Goal: Transaction & Acquisition: Purchase product/service

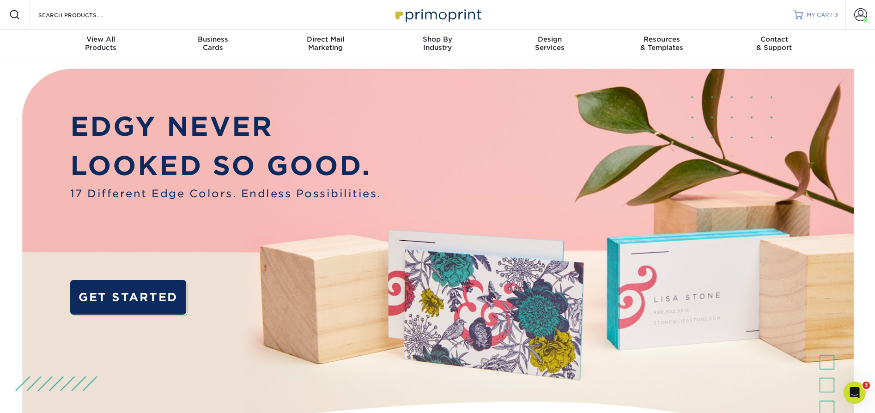
click at [819, 12] on span "MY CART" at bounding box center [820, 15] width 26 height 8
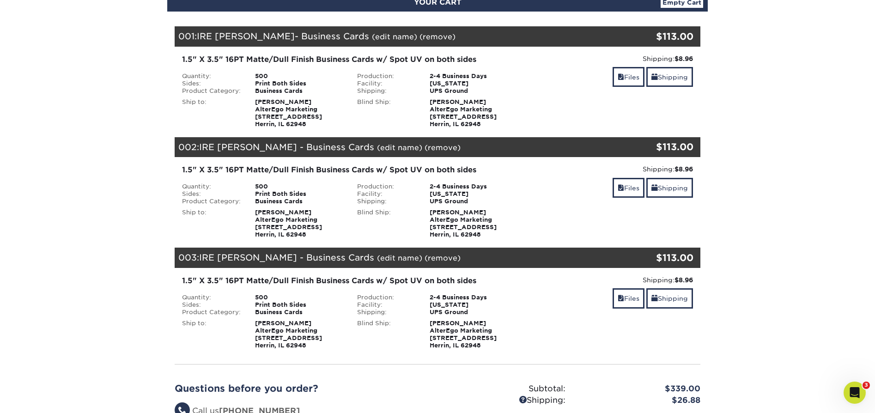
scroll to position [116, 0]
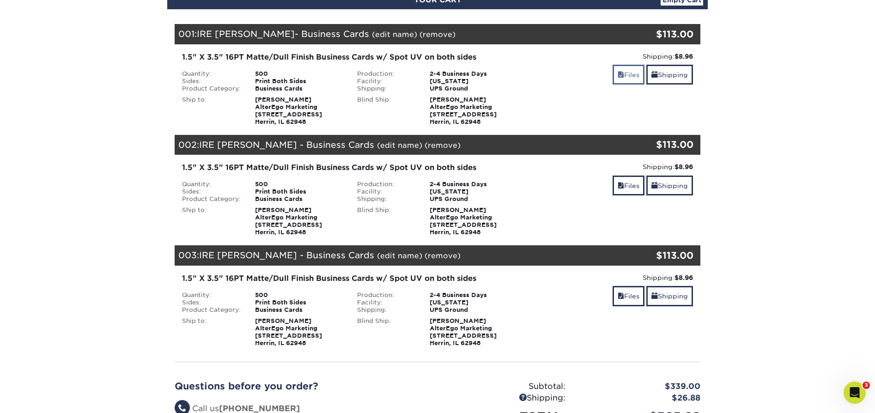
click at [627, 71] on link "Files" at bounding box center [629, 75] width 32 height 20
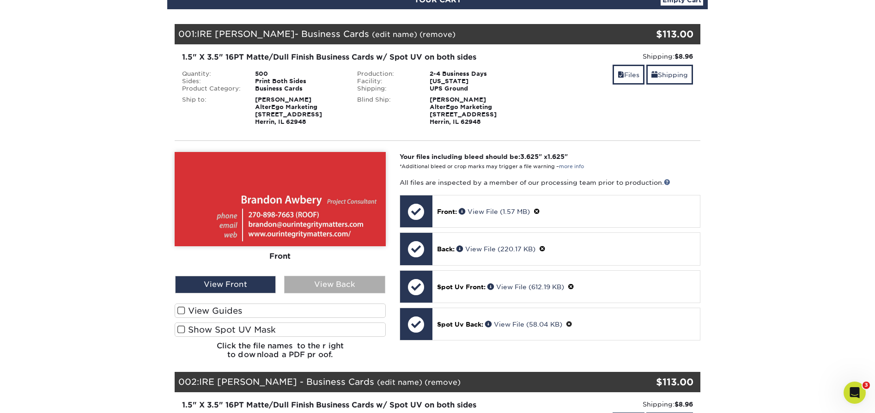
click at [330, 281] on div "View Back" at bounding box center [334, 285] width 101 height 18
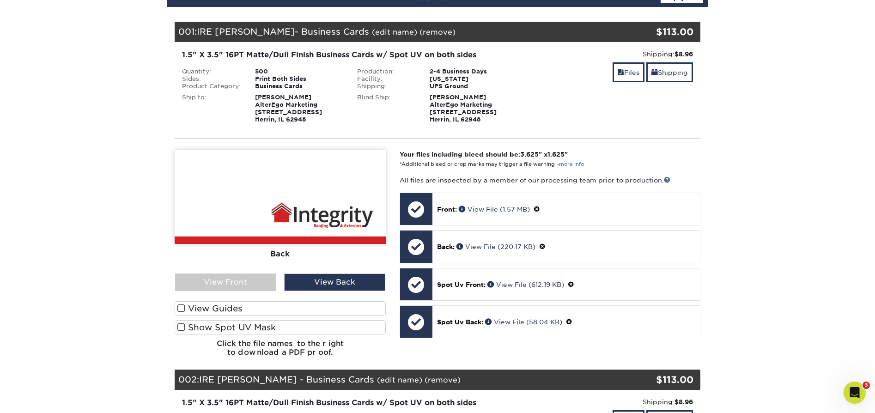
click at [180, 327] on span at bounding box center [181, 327] width 8 height 9
click at [0, 0] on input "Show Spot UV Mask" at bounding box center [0, 0] width 0 height 0
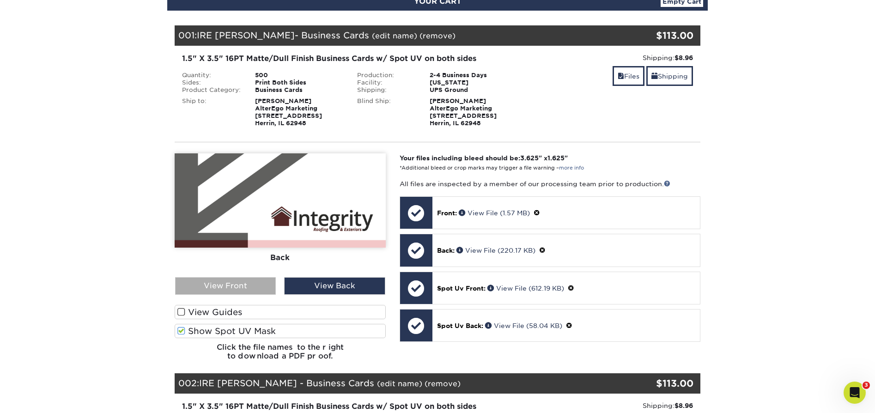
scroll to position [115, 0]
click at [231, 289] on div "View Front" at bounding box center [225, 286] width 101 height 18
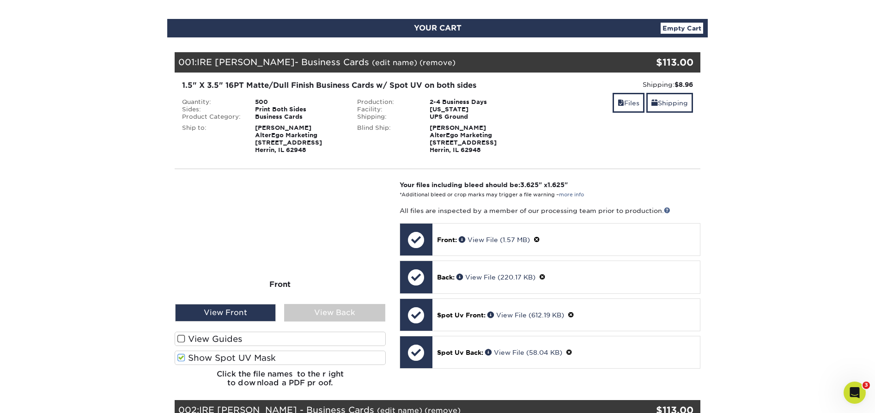
scroll to position [99, 0]
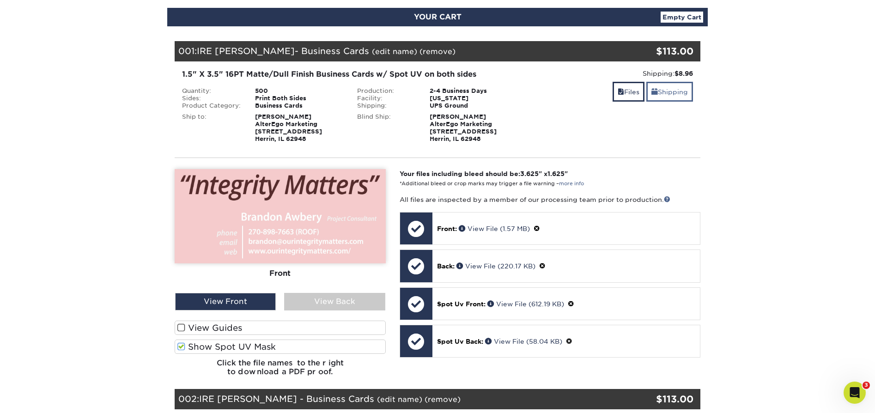
click at [673, 93] on link "Shipping" at bounding box center [669, 92] width 47 height 20
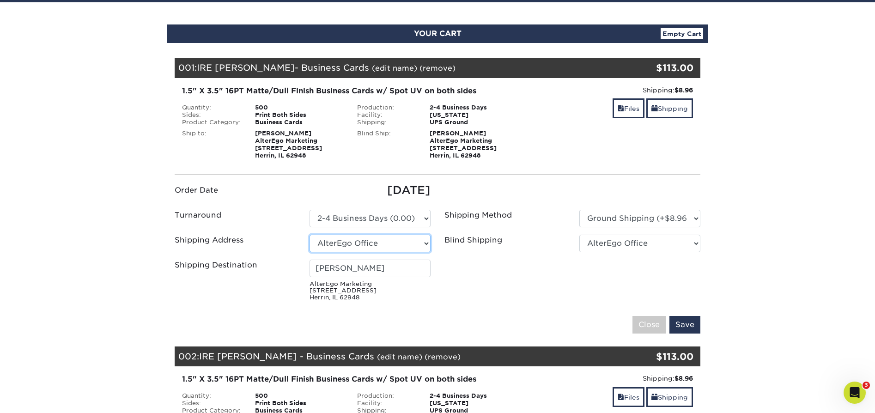
scroll to position [81, 0]
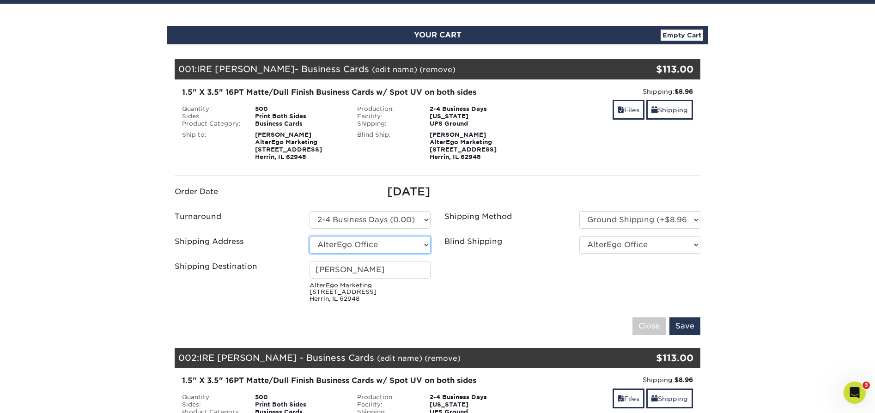
select select "247233"
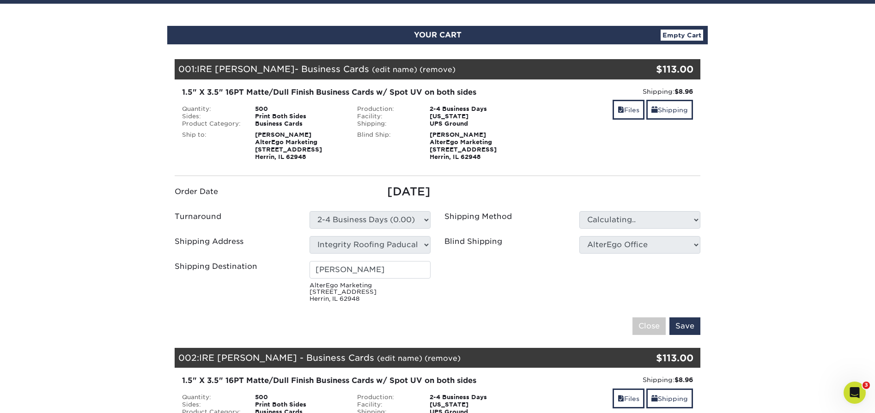
type input "Nathan Griffith"
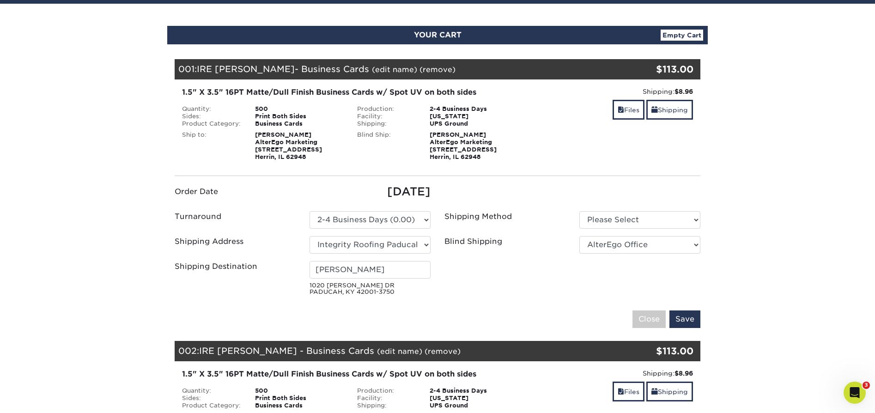
drag, startPoint x: 376, startPoint y: 247, endPoint x: 427, endPoint y: 243, distance: 50.5
click at [427, 243] on select "Select One 2025 Clarksville - IRE AlterEgo Office Apex Contracting - FWL ECC EC…" at bounding box center [369, 245] width 121 height 18
select select "newaddress"
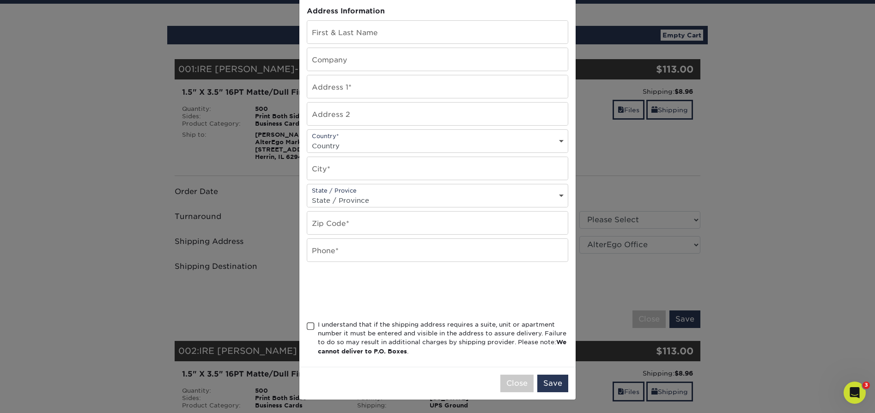
scroll to position [0, 0]
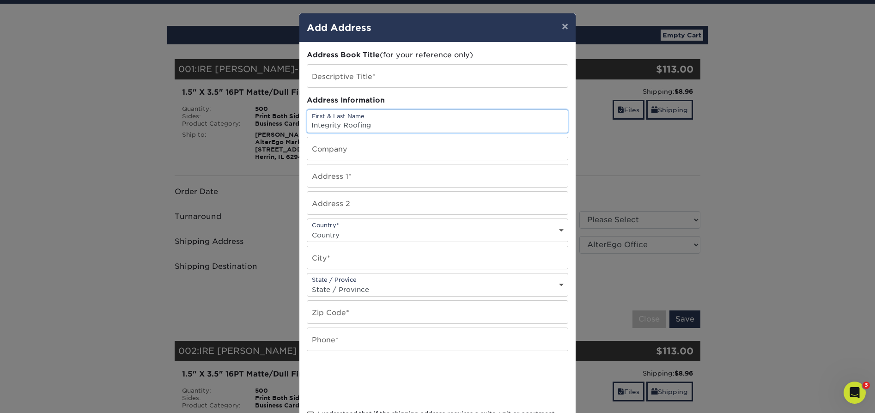
drag, startPoint x: 376, startPoint y: 127, endPoint x: 308, endPoint y: 124, distance: 68.5
click at [308, 124] on input "Integrity Roofing" at bounding box center [437, 121] width 261 height 23
type input "Integrity Roofing"
paste input "Integrity Roofing"
type input "Integrity Roofing"
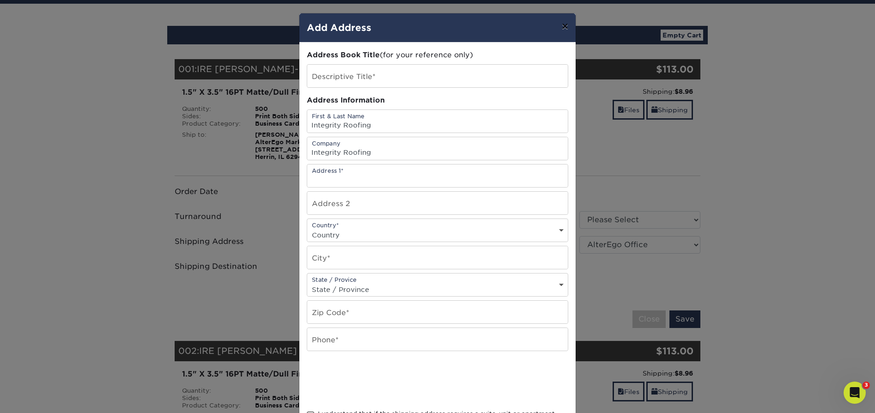
click at [565, 27] on button "×" at bounding box center [564, 26] width 21 height 26
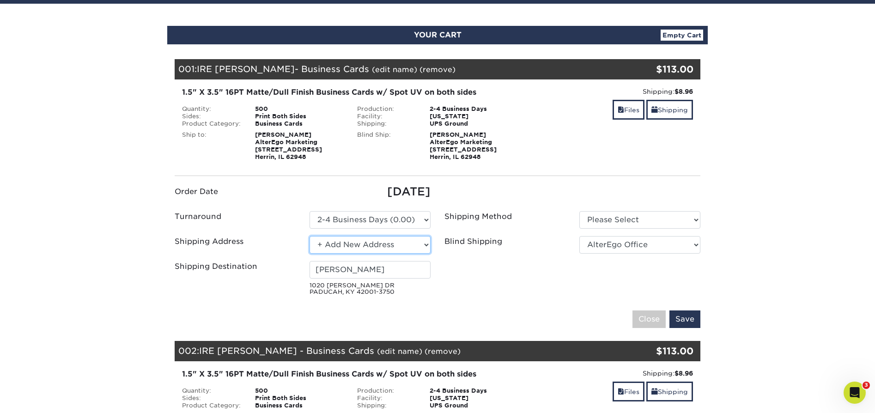
select select "247233"
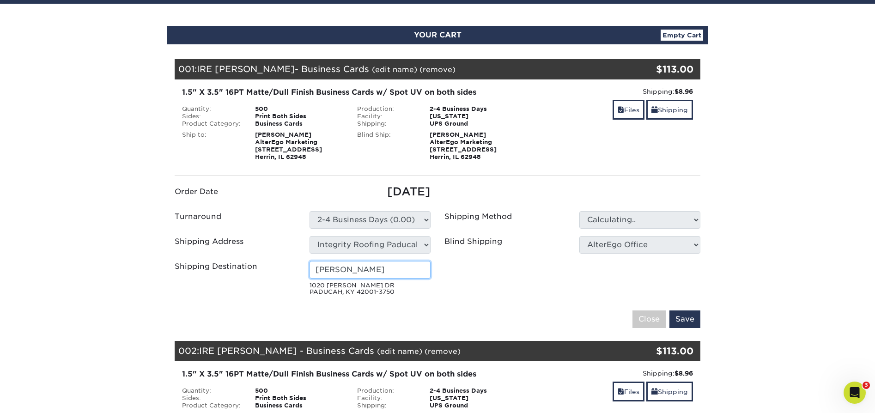
click at [378, 270] on input "Nathan Griffith" at bounding box center [369, 270] width 121 height 18
drag, startPoint x: 378, startPoint y: 270, endPoint x: 309, endPoint y: 269, distance: 69.3
click at [309, 269] on div "Nathan Griffith 1020 JOE CLIFTON DR PADUCAH, KY 42001-3750" at bounding box center [370, 278] width 135 height 35
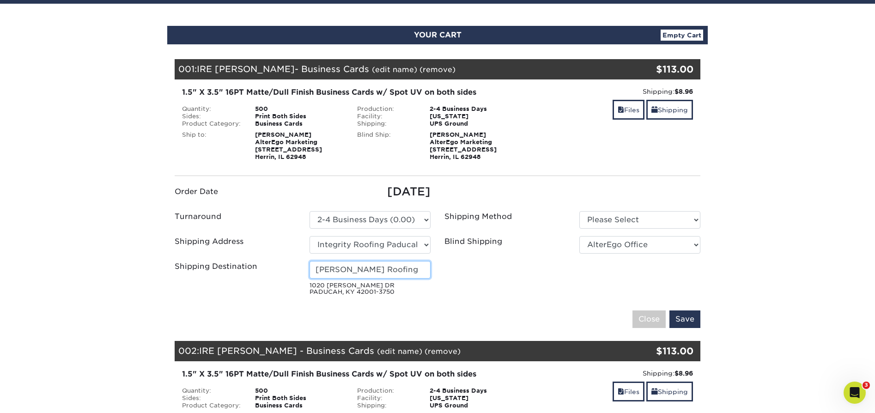
click at [389, 274] on input "Nathan Griffithtegrity Roofing" at bounding box center [369, 270] width 121 height 18
type input "Brandon Awbery"
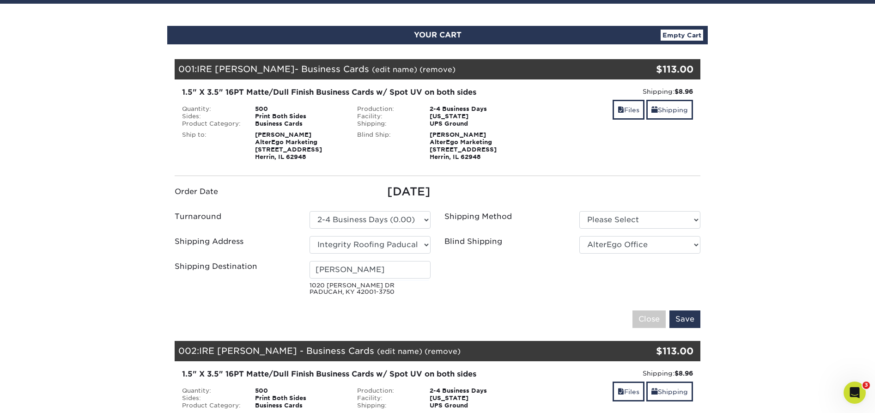
click at [502, 285] on ul "Order Date 09/18/2025 Turnaround Please Select Select One" at bounding box center [438, 241] width 540 height 116
click at [690, 320] on input "Save" at bounding box center [684, 319] width 31 height 18
select select "03"
click at [549, 272] on ul "Order Date 09/18/2025 Turnaround Please Select Select One" at bounding box center [438, 241] width 540 height 116
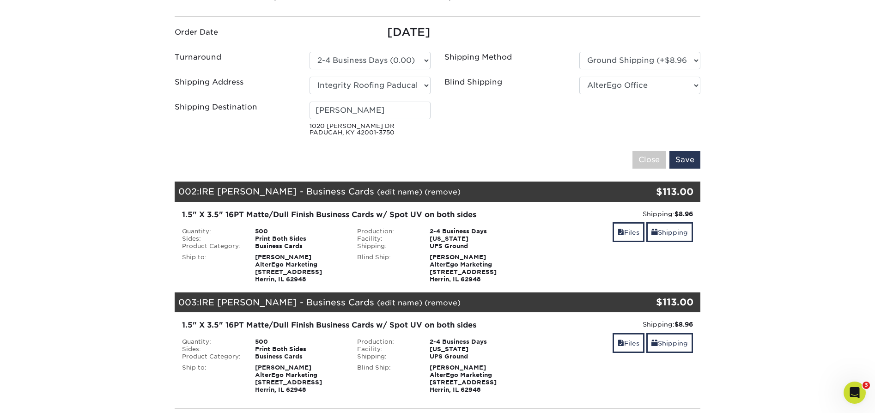
scroll to position [283, 0]
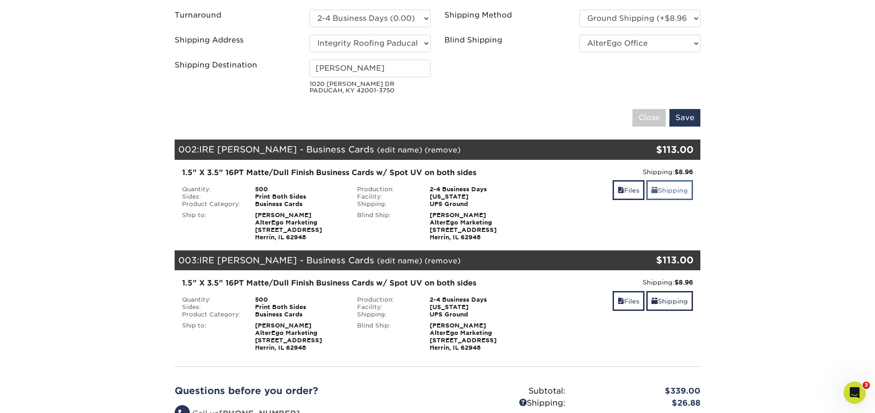
click at [675, 195] on link "Shipping" at bounding box center [669, 190] width 47 height 20
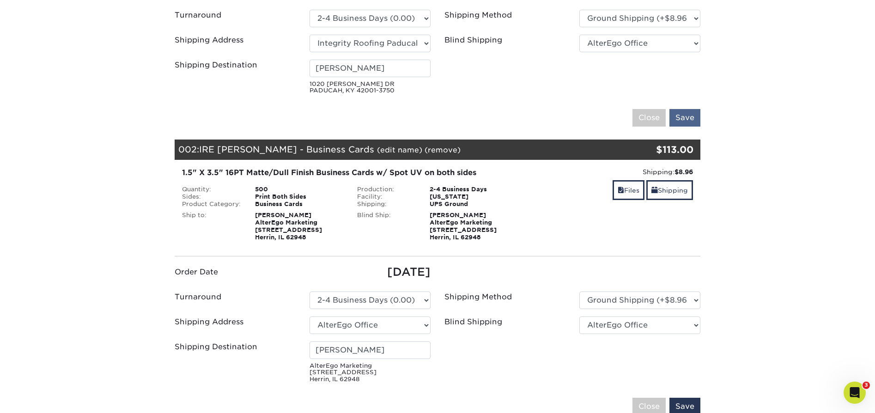
click at [685, 117] on input "Save" at bounding box center [684, 118] width 31 height 18
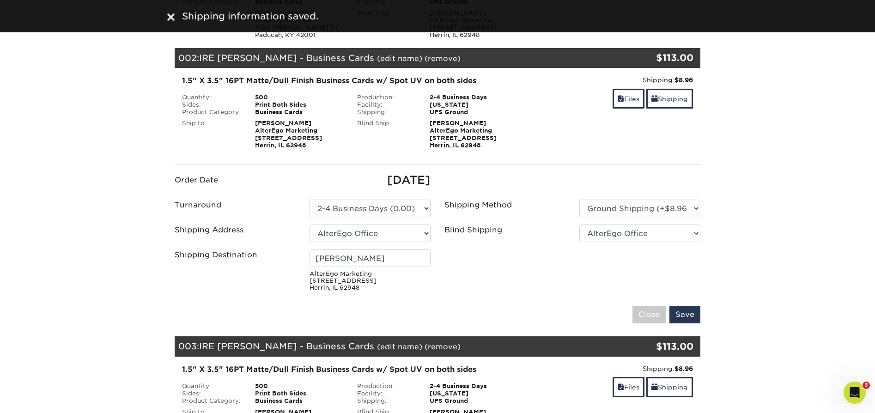
scroll to position [205, 0]
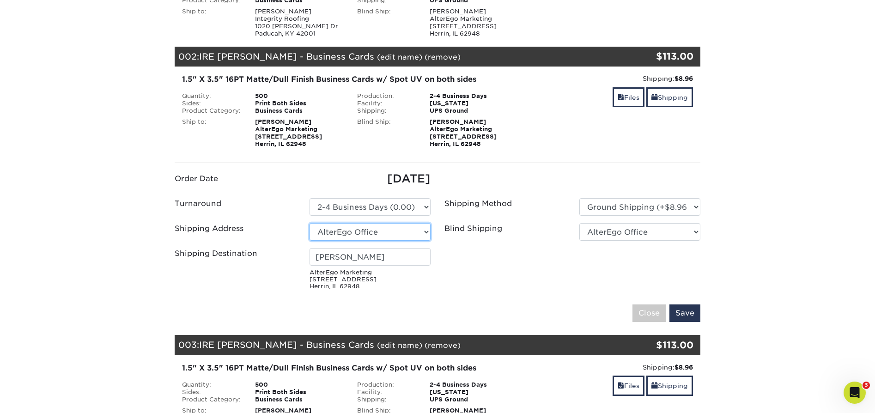
select select "247233"
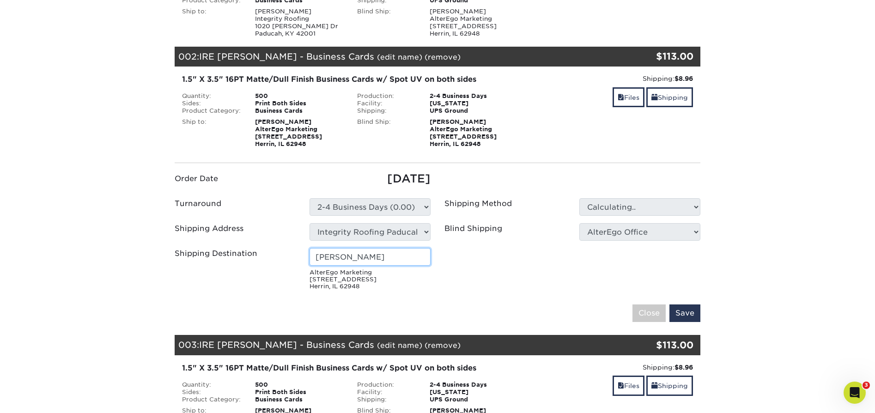
drag, startPoint x: 381, startPoint y: 258, endPoint x: 310, endPoint y: 255, distance: 71.2
click at [310, 255] on input "Nic Skovgaard" at bounding box center [369, 257] width 121 height 18
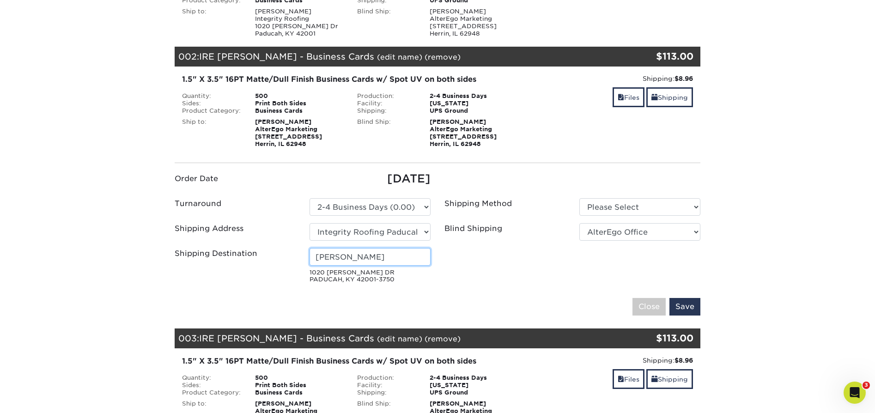
drag, startPoint x: 380, startPoint y: 257, endPoint x: 309, endPoint y: 255, distance: 70.7
click at [309, 255] on input "Nathan Griffith" at bounding box center [369, 257] width 121 height 18
type input "Justin Pogue"
click at [485, 289] on fieldset "Order Date 09/18/2025 Turnaround Please Select 2-4 Business Days (0.00) ECC" at bounding box center [438, 248] width 526 height 156
click at [686, 305] on input "Save" at bounding box center [684, 307] width 31 height 18
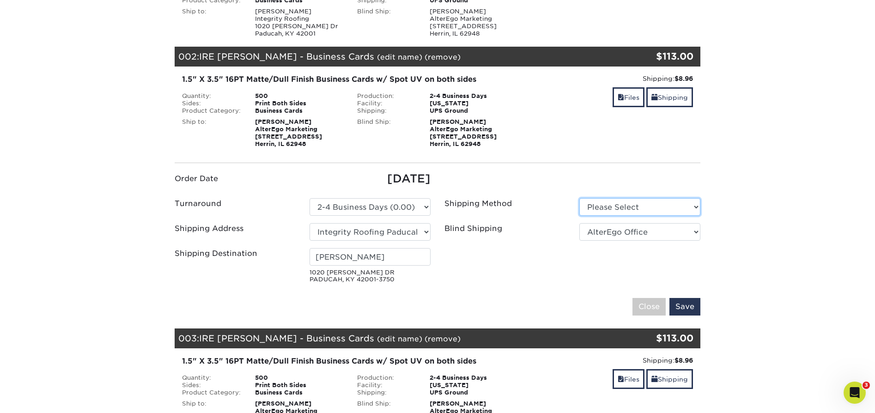
select select "03"
click at [539, 218] on div "Shipping Method Please Select Ground Shipping (+$8.96)" at bounding box center [572, 208] width 270 height 21
click at [685, 308] on input "Save" at bounding box center [684, 307] width 31 height 18
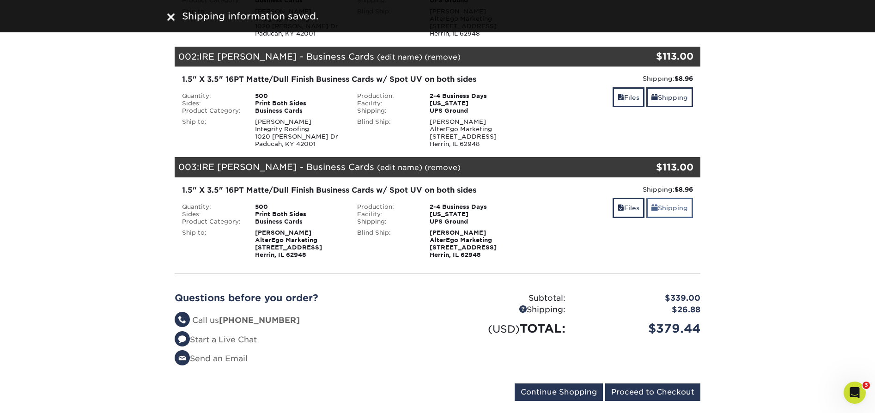
click at [678, 208] on link "Shipping" at bounding box center [669, 208] width 47 height 20
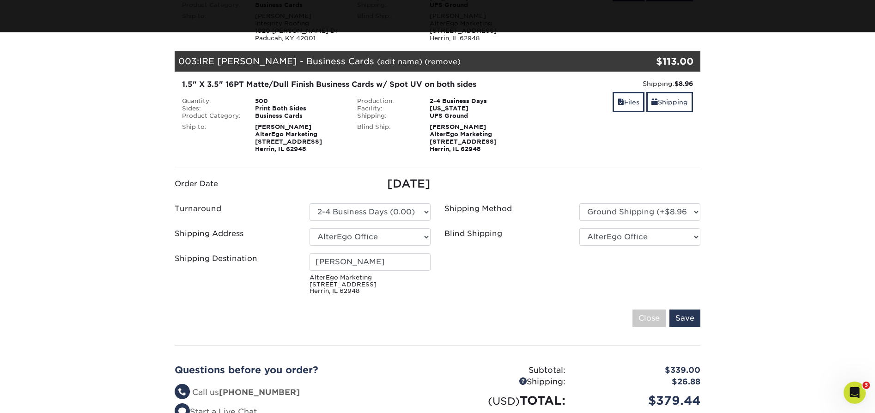
scroll to position [311, 0]
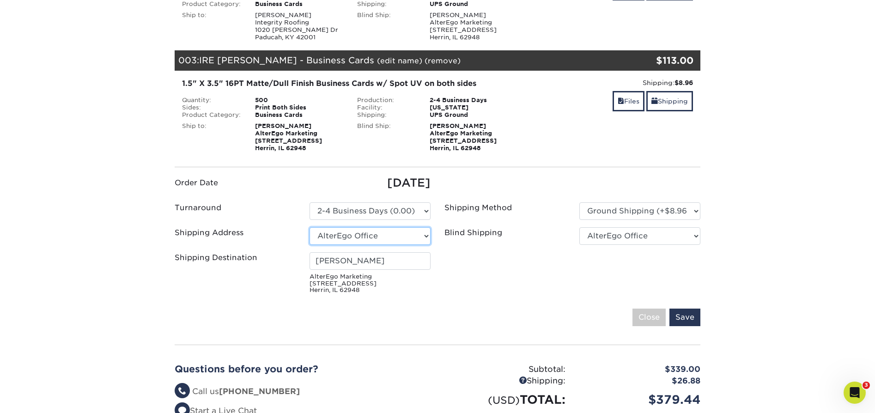
select select "247233"
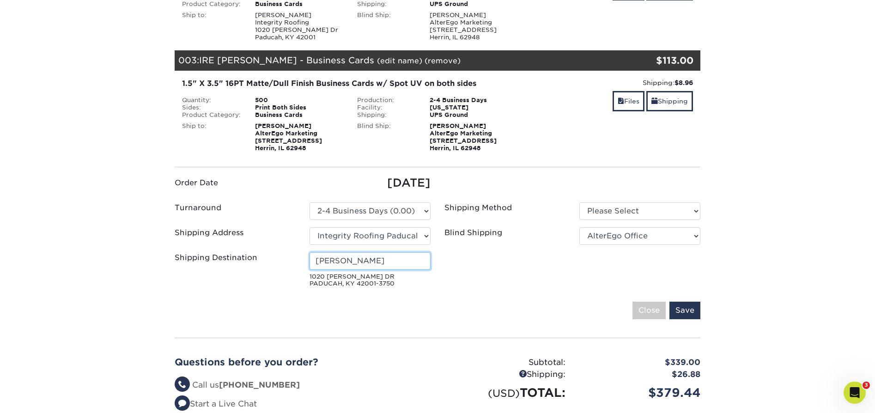
drag, startPoint x: 386, startPoint y: 261, endPoint x: 299, endPoint y: 259, distance: 87.3
type input "Paul Taylor"
click at [517, 286] on ul "Order Date 09/18/2025 Turnaround Please Select Select One" at bounding box center [438, 233] width 540 height 116
select select "03"
click at [547, 266] on ul "Order Date 09/18/2025 Turnaround Please Select Select One" at bounding box center [438, 233] width 540 height 116
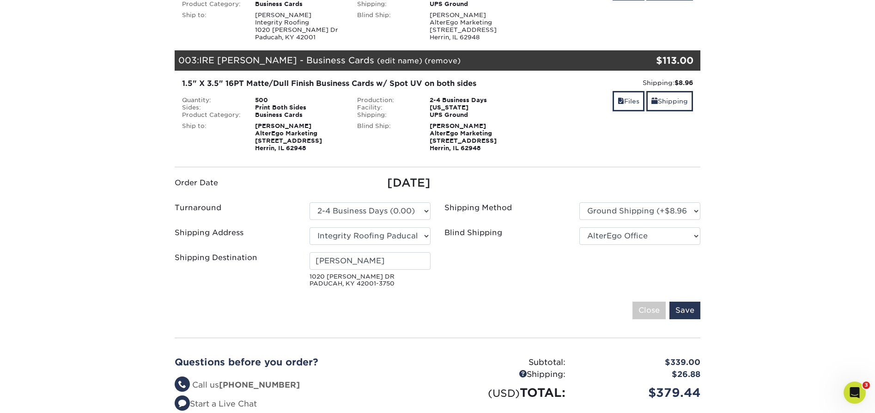
click at [522, 286] on ul "Order Date 09/18/2025 Turnaround Please Select Select One" at bounding box center [438, 233] width 540 height 116
click at [693, 310] on input "Save" at bounding box center [684, 311] width 31 height 18
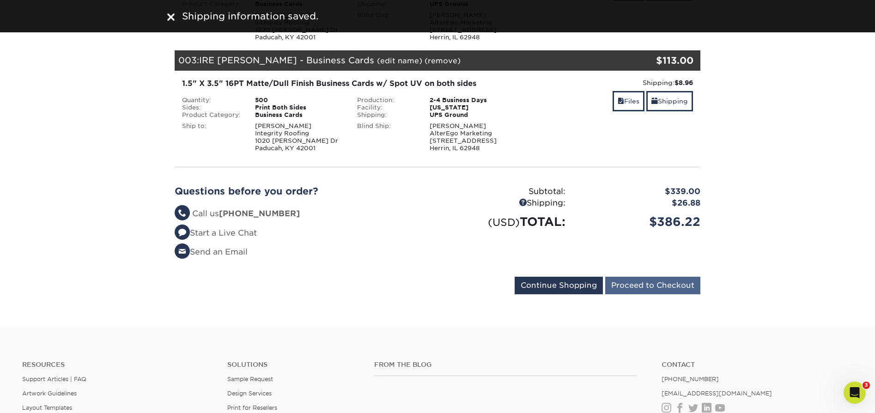
click at [659, 287] on input "Proceed to Checkout" at bounding box center [652, 286] width 95 height 18
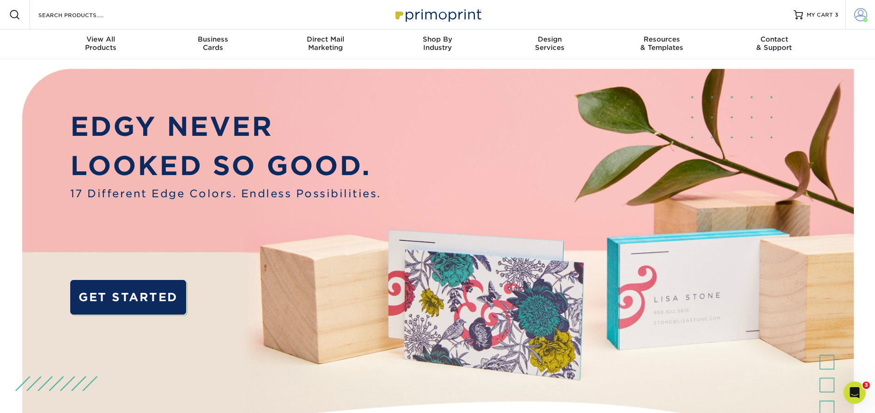
click at [862, 16] on span at bounding box center [860, 14] width 13 height 13
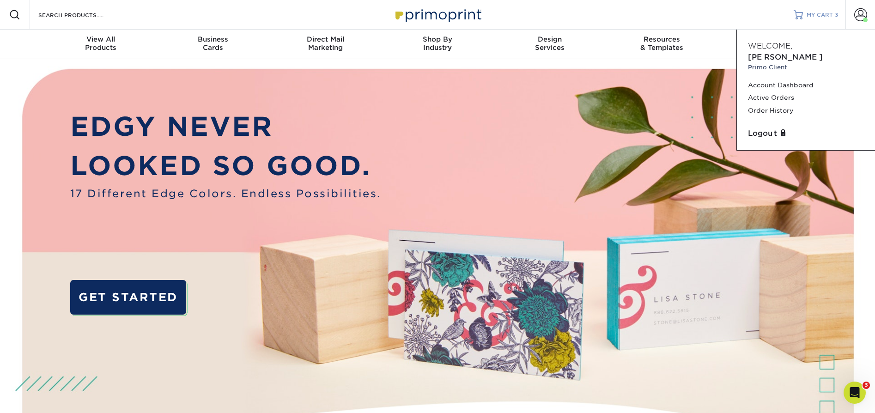
click at [813, 16] on span "MY CART" at bounding box center [820, 15] width 26 height 8
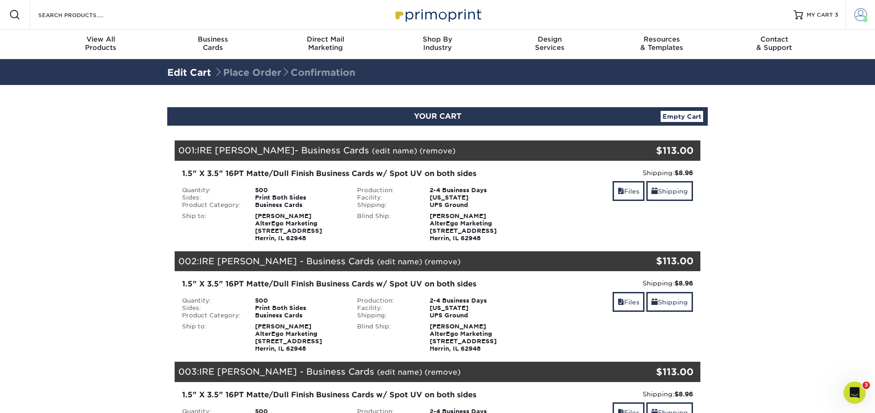
click at [859, 15] on span at bounding box center [860, 14] width 13 height 13
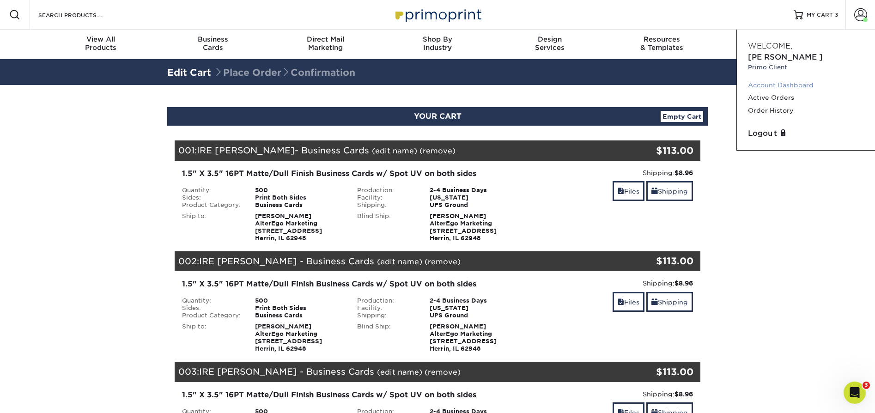
click at [773, 79] on link "Account Dashboard" at bounding box center [806, 85] width 116 height 12
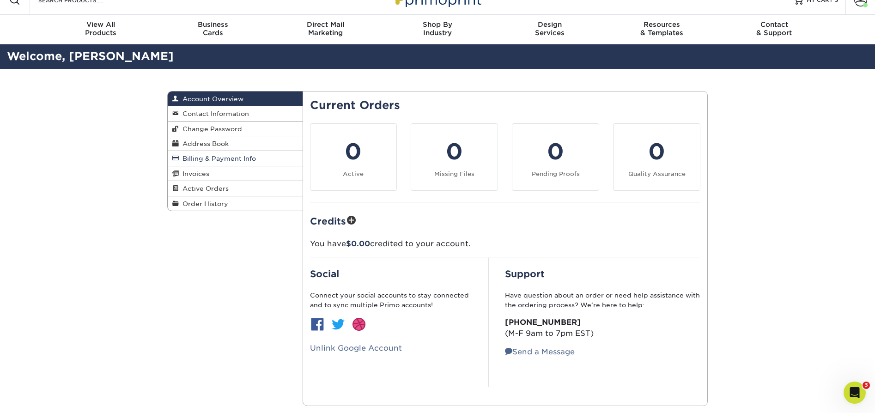
scroll to position [16, 0]
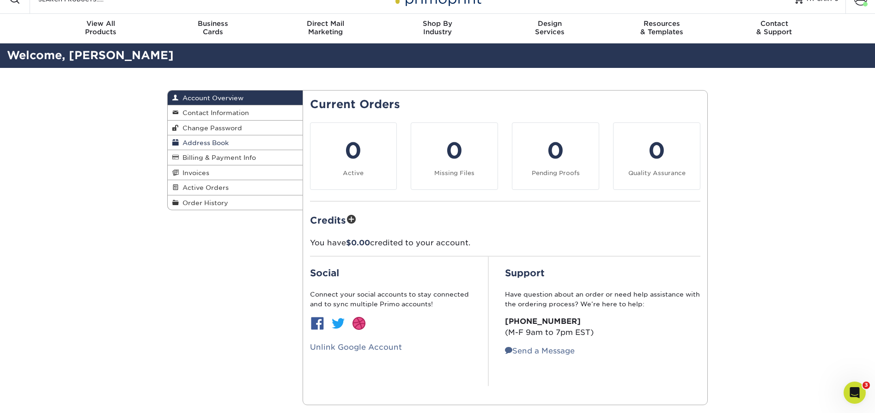
click at [220, 142] on span "Address Book" at bounding box center [204, 142] width 50 height 7
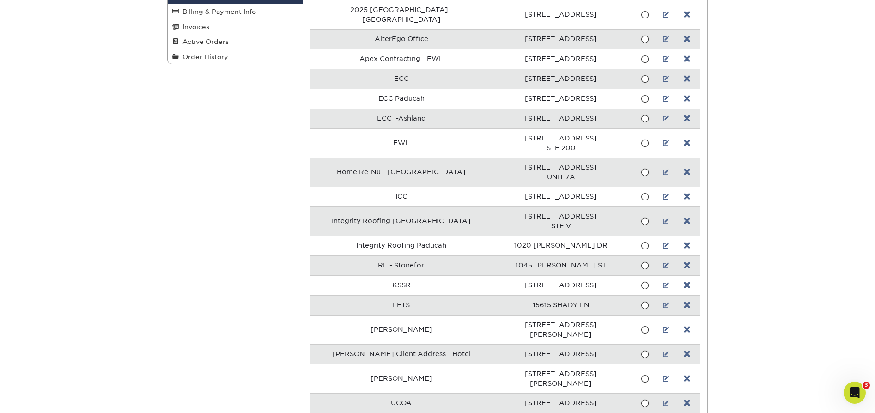
scroll to position [177, 0]
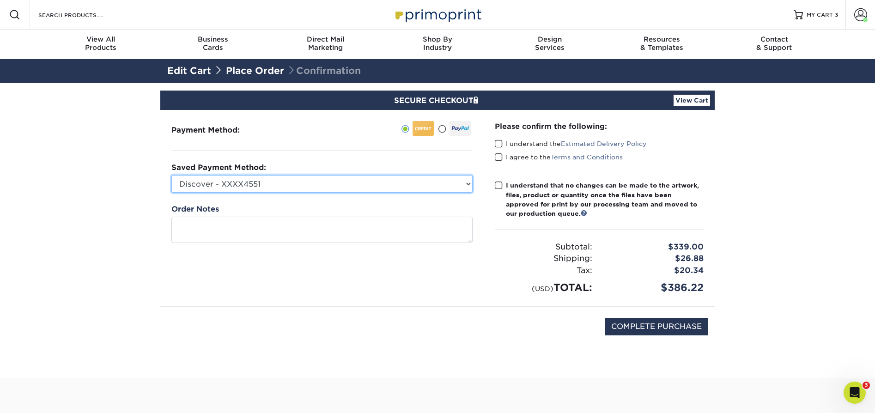
click at [455, 188] on select "Discover - XXXX4551 Discover - XXXX4808 Discover - XXXX8792 Discover - XXXX4260…" at bounding box center [321, 184] width 301 height 18
select select "71510"
click at [454, 268] on div "Payment Method:" at bounding box center [321, 208] width 323 height 196
click at [499, 142] on span at bounding box center [499, 143] width 8 height 9
click at [0, 0] on input "I understand the Estimated Delivery Policy" at bounding box center [0, 0] width 0 height 0
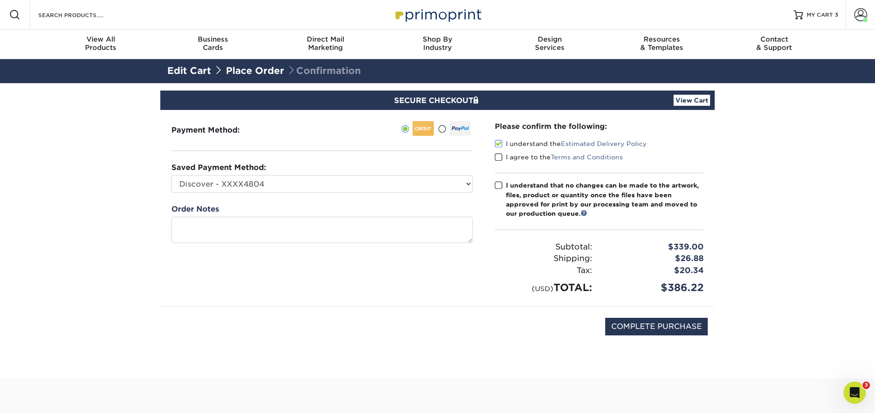
click at [499, 155] on span at bounding box center [499, 157] width 8 height 9
click at [0, 0] on input "I agree to the Terms and Conditions" at bounding box center [0, 0] width 0 height 0
click at [499, 184] on span at bounding box center [499, 185] width 8 height 9
click at [0, 0] on input "I understand that no changes can be made to the artwork, files, product or quan…" at bounding box center [0, 0] width 0 height 0
click at [666, 324] on input "COMPLETE PURCHASE" at bounding box center [656, 327] width 103 height 18
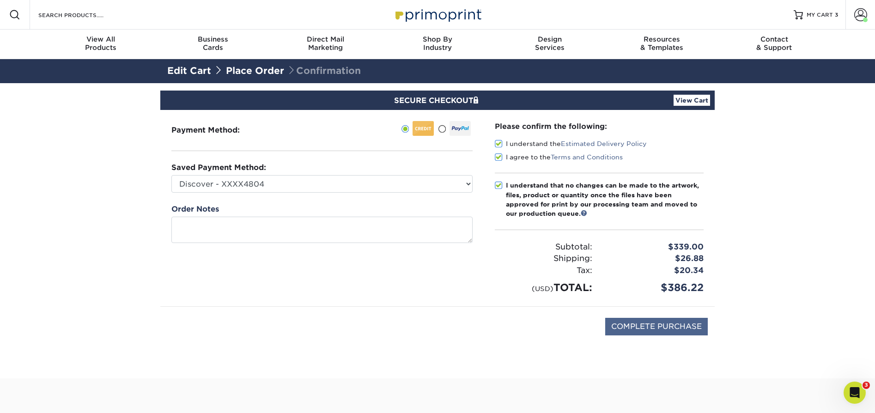
type input "PROCESSING, PLEASE WAIT..."
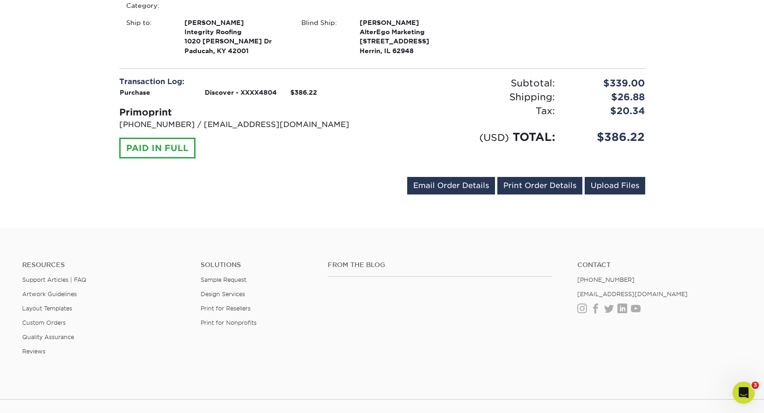
scroll to position [600, 0]
